Goal: Entertainment & Leisure: Consume media (video, audio)

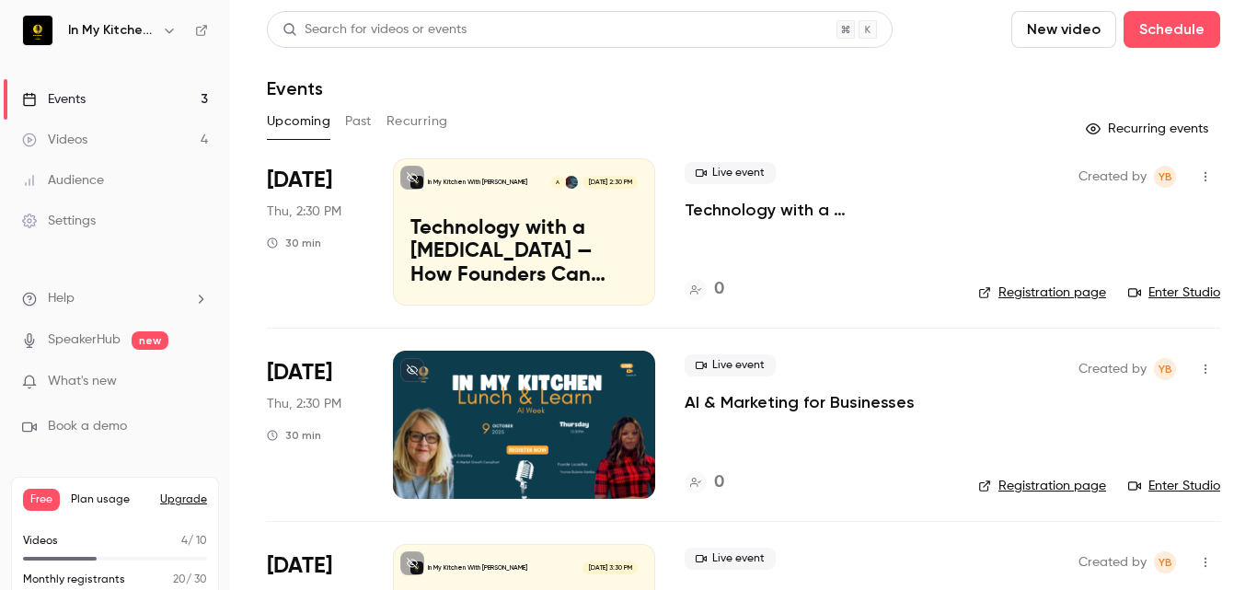
click at [359, 120] on button "Past" at bounding box center [358, 121] width 27 height 29
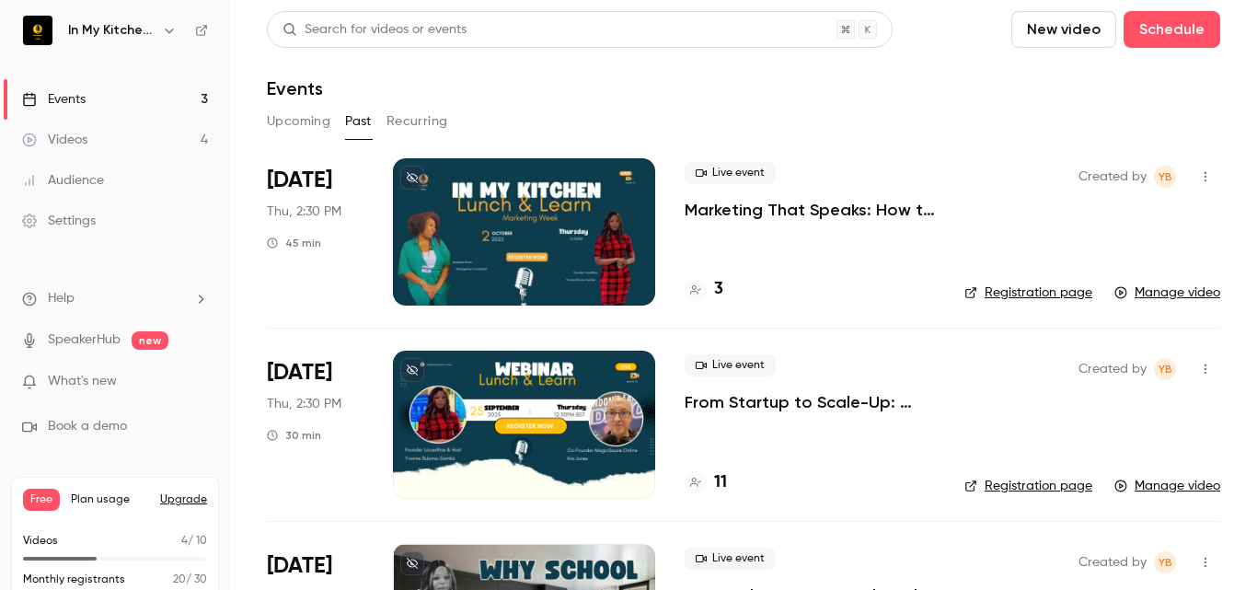
click at [776, 213] on p "Marketing That Speaks: How to Research Strategically" at bounding box center [810, 210] width 250 height 22
